Goal: Use online tool/utility: Utilize a website feature to perform a specific function

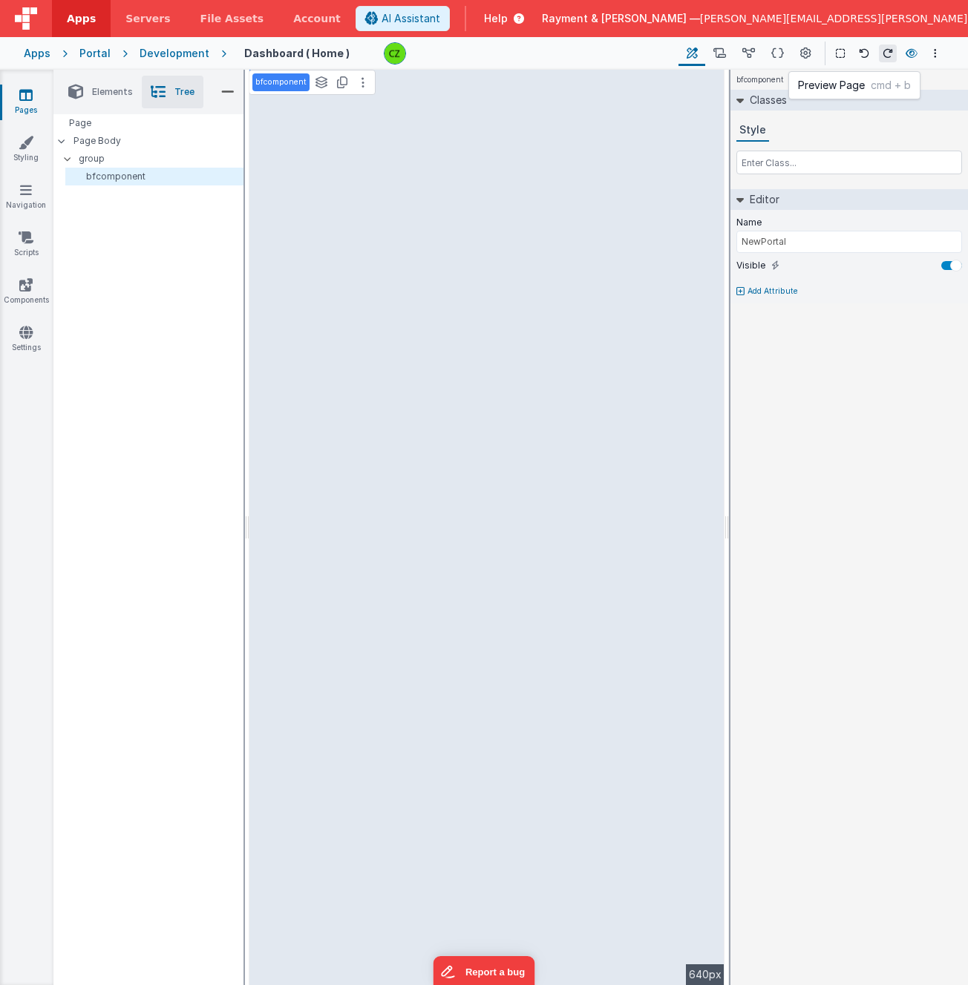
click at [909, 56] on icon at bounding box center [911, 53] width 12 height 10
click at [22, 278] on icon at bounding box center [25, 285] width 13 height 15
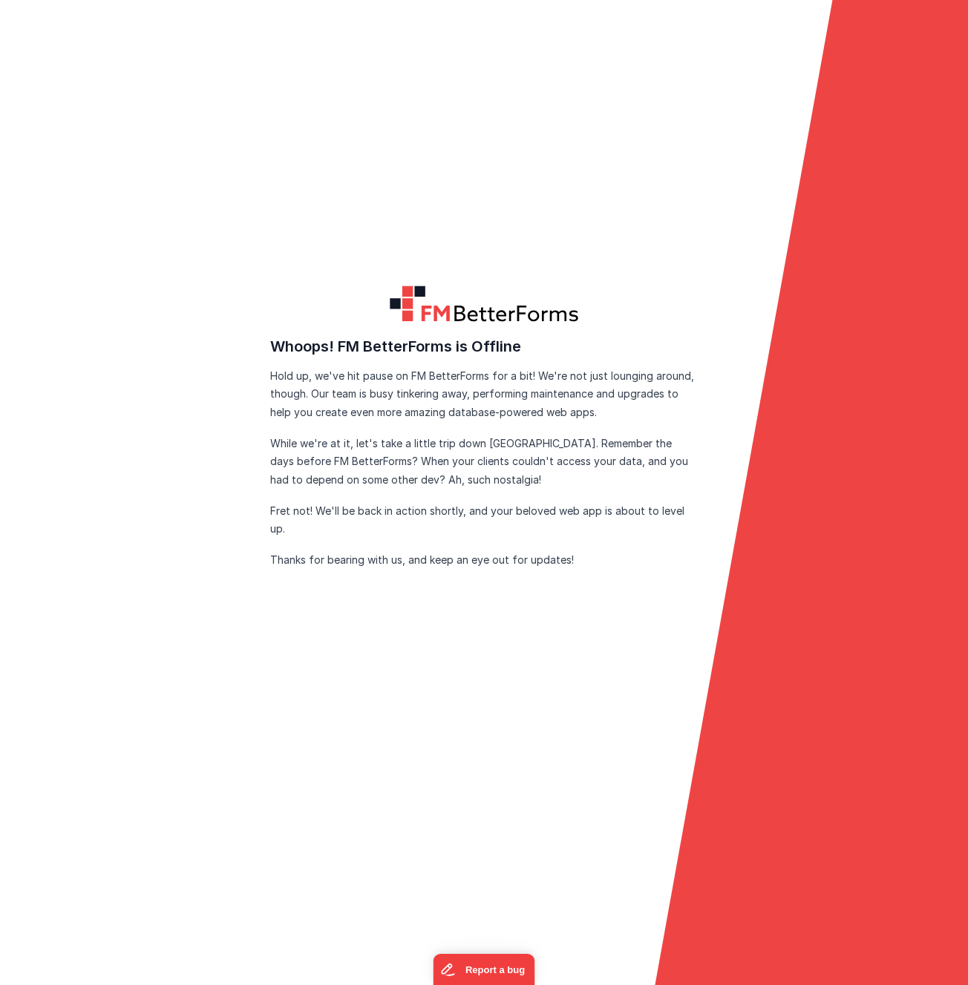
click at [237, 252] on form "FM BetterForms is Offline FM BetterForms is currently down for maintenance and …" at bounding box center [484, 492] width 968 height 985
click at [221, 286] on form "FM BetterForms is Offline FM BetterForms is currently down for maintenance and …" at bounding box center [484, 492] width 968 height 985
click at [282, 520] on p "Fret not! We'll be back in action shortly, and your beloved web app is about to…" at bounding box center [483, 520] width 427 height 36
click at [266, 561] on form "FM BetterForms is Offline FM BetterForms is currently down for maintenance and …" at bounding box center [484, 492] width 968 height 985
click at [267, 525] on form "FM BetterForms is Offline FM BetterForms is currently down for maintenance and …" at bounding box center [484, 492] width 968 height 985
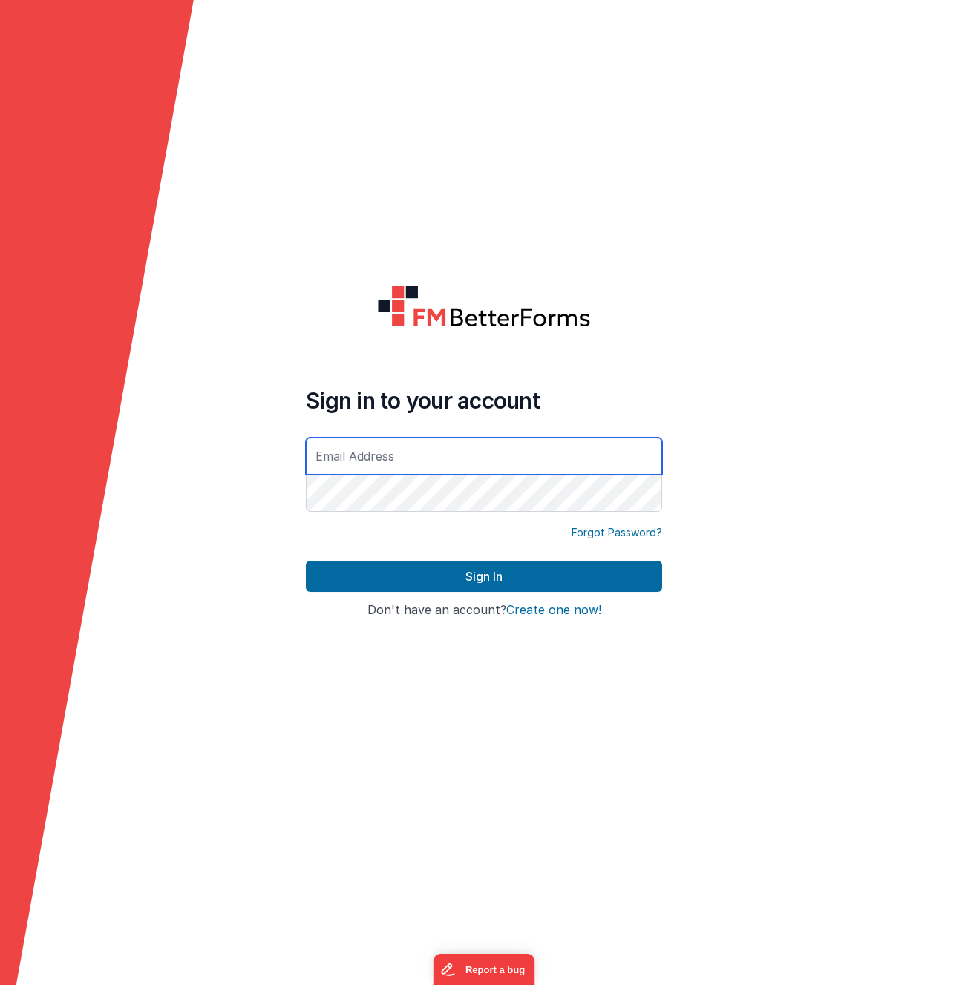
type input "carlos.zabaleta@raymentcollins.com"
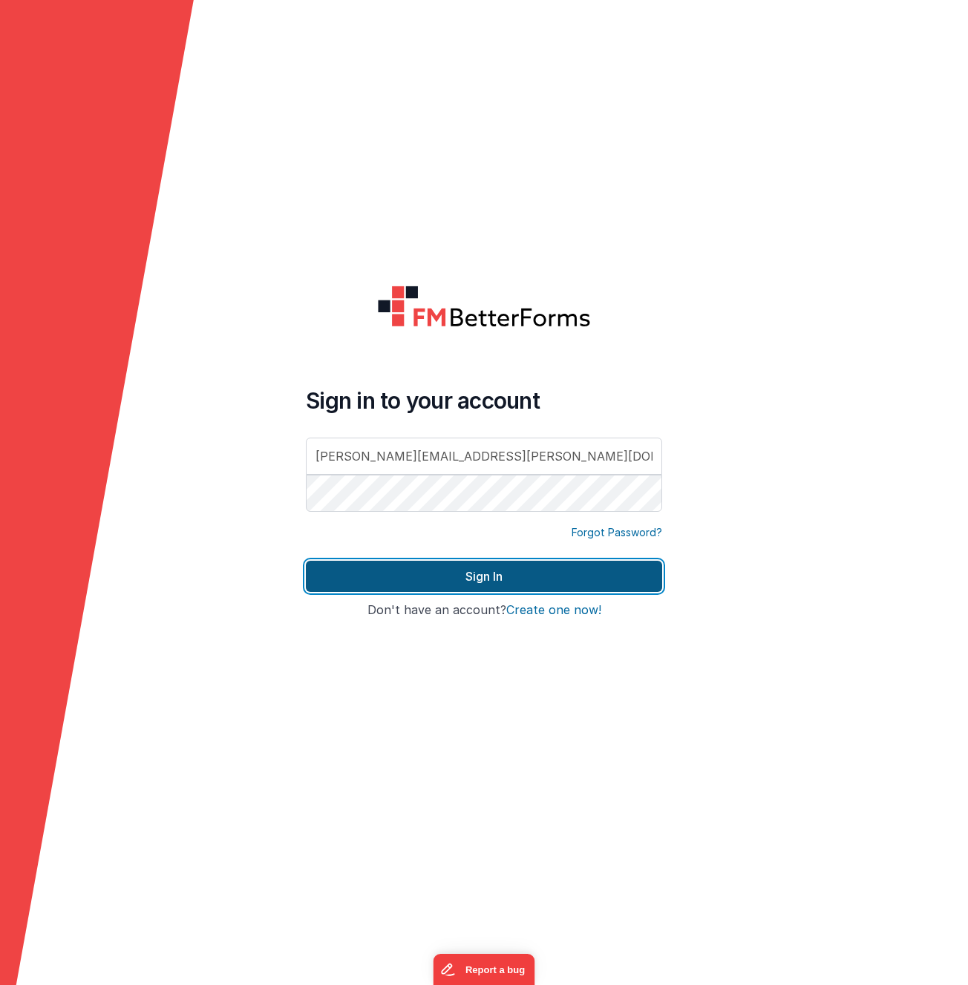
click at [476, 580] on button "Sign In" at bounding box center [484, 576] width 356 height 31
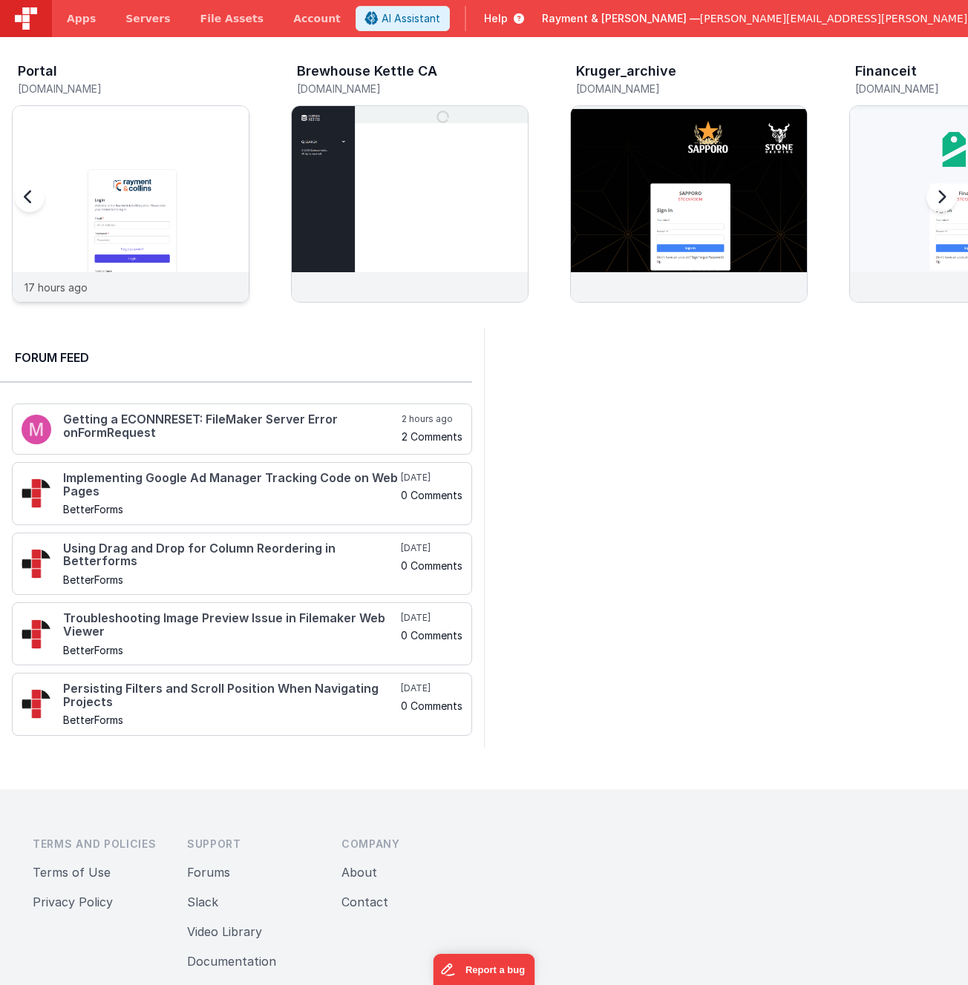
click at [143, 180] on img at bounding box center [131, 224] width 236 height 236
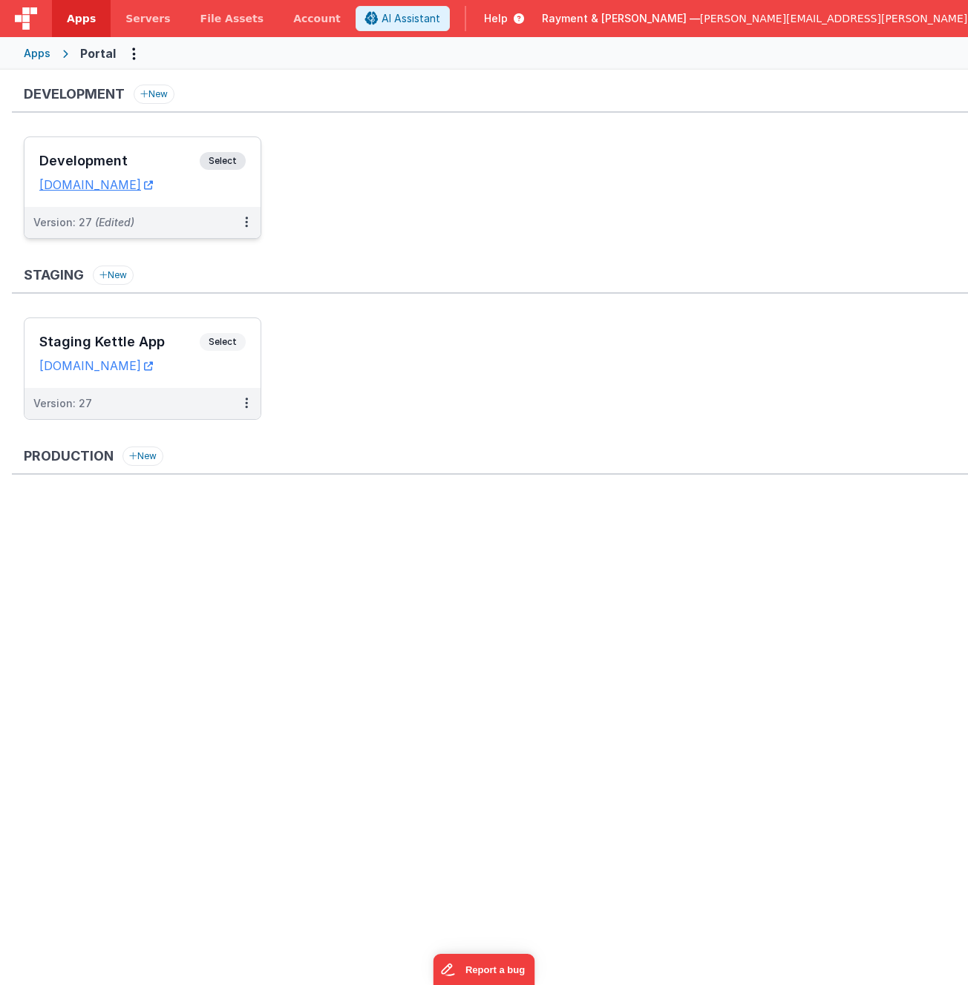
click at [151, 153] on div "Development Select" at bounding box center [142, 164] width 206 height 25
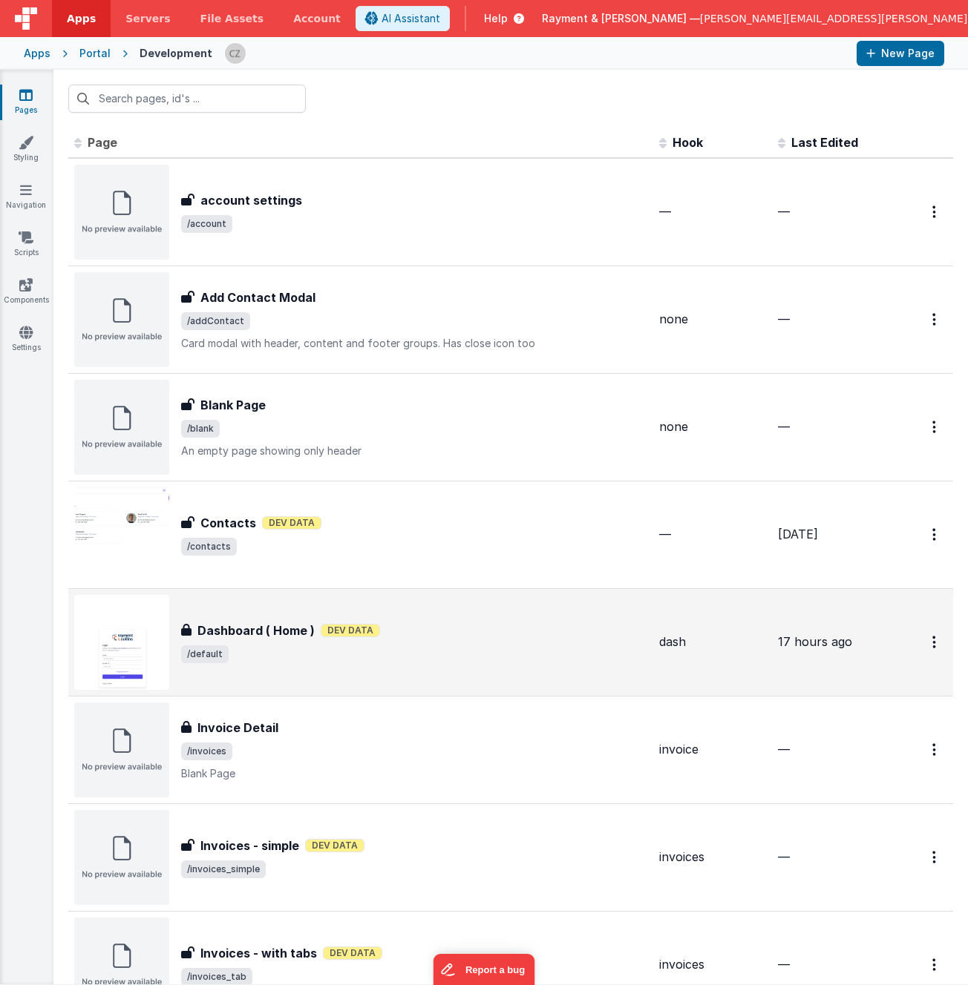
click at [474, 629] on div "Dashboard ( Home ) Dev Data" at bounding box center [414, 631] width 466 height 18
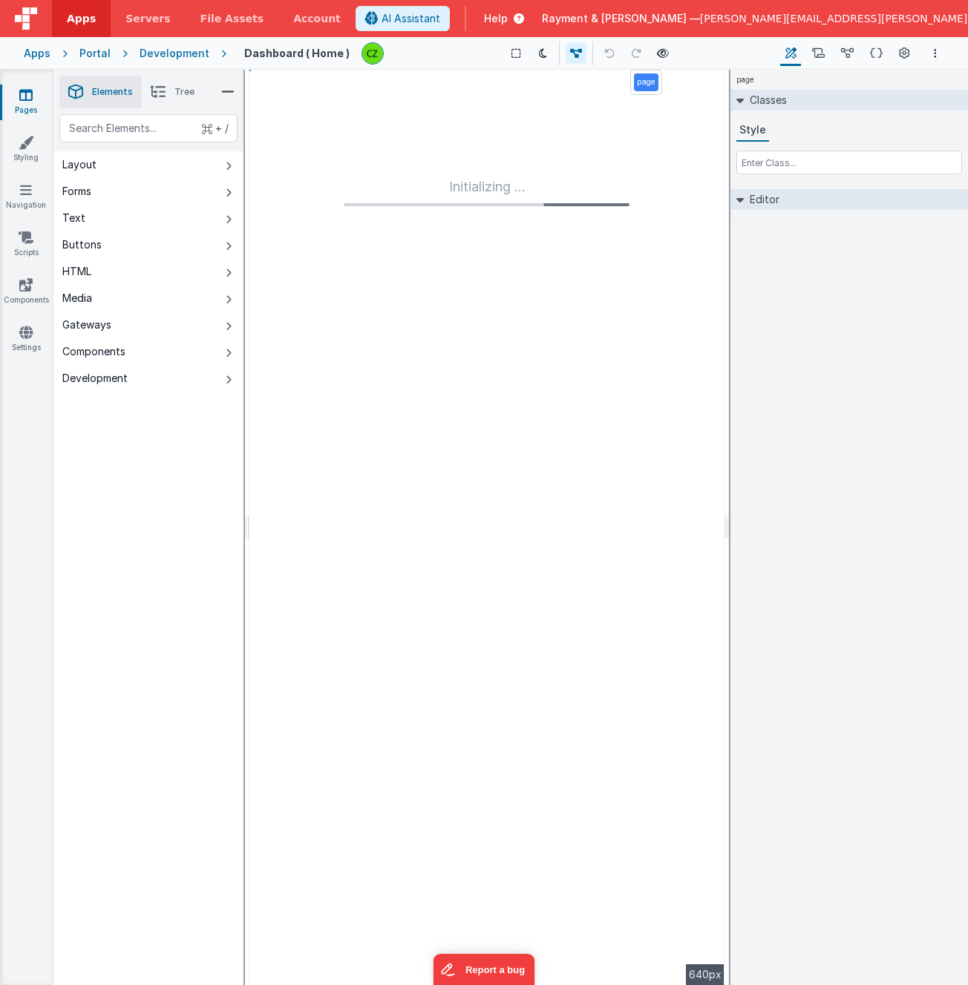
drag, startPoint x: 725, startPoint y: 528, endPoint x: 750, endPoint y: 528, distance: 24.5
click at [750, 528] on html "Apps Servers File Assets Account Some FUTURE Slot AI Assistant Help Rayment & C…" at bounding box center [484, 492] width 968 height 985
click at [824, 54] on icon at bounding box center [818, 54] width 13 height 16
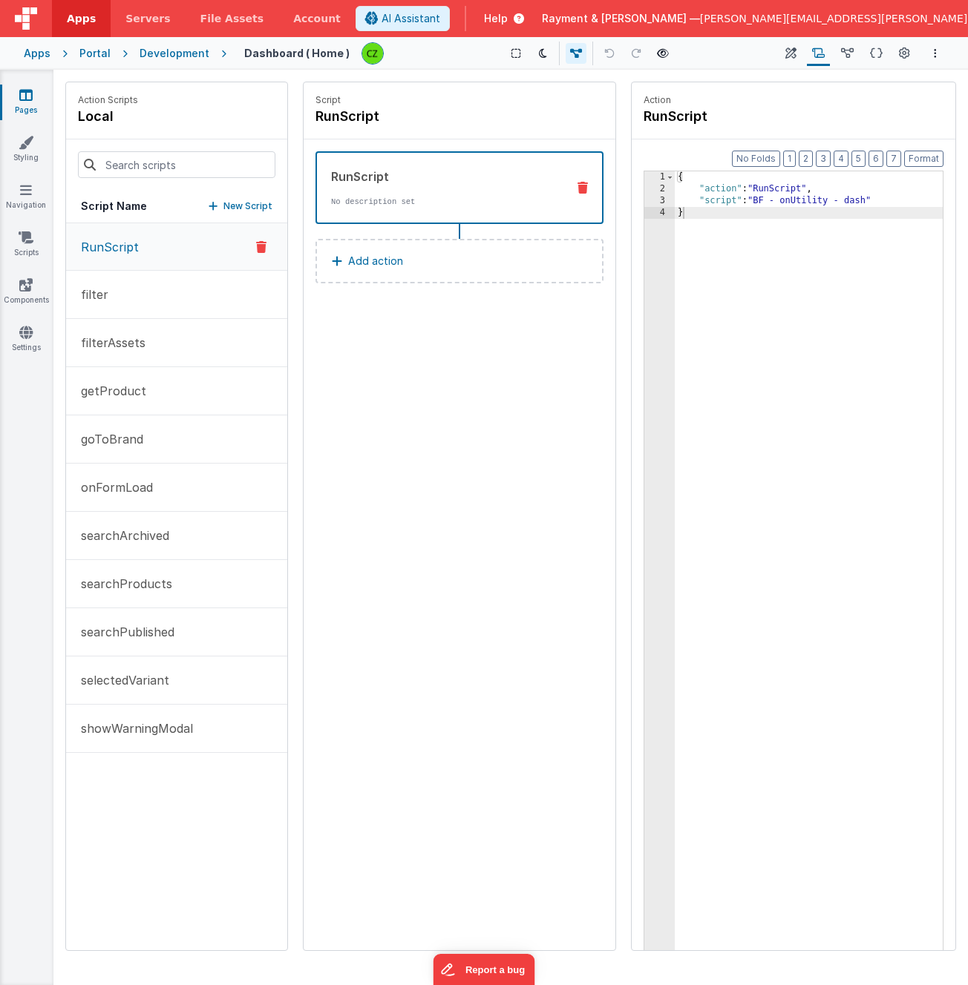
click at [153, 249] on button "RunScript" at bounding box center [176, 246] width 221 height 47
click at [468, 412] on div "Script RunScript RunScript No description set Add action" at bounding box center [460, 516] width 312 height 868
